Goal: Find specific page/section: Find specific page/section

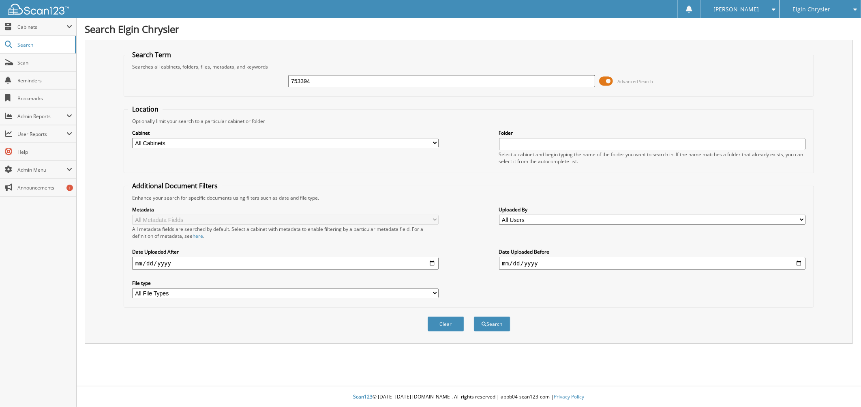
type input "753394"
click at [474, 316] on button "Search" at bounding box center [492, 323] width 36 height 15
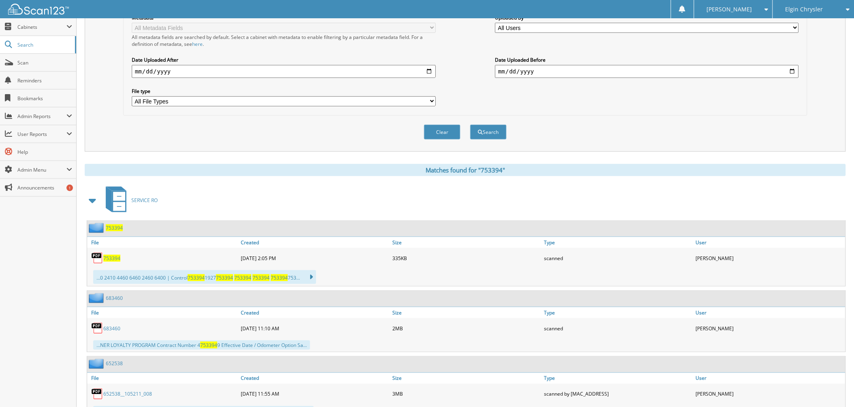
scroll to position [225, 0]
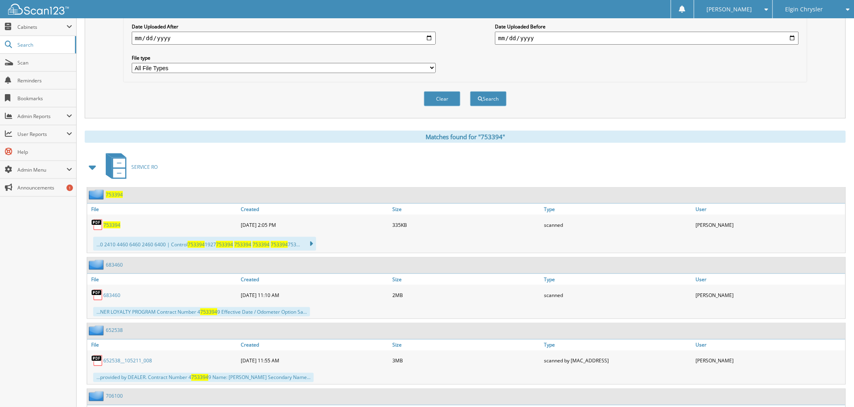
click at [109, 221] on span "753394" at bounding box center [111, 224] width 17 height 7
